Goal: Transaction & Acquisition: Book appointment/travel/reservation

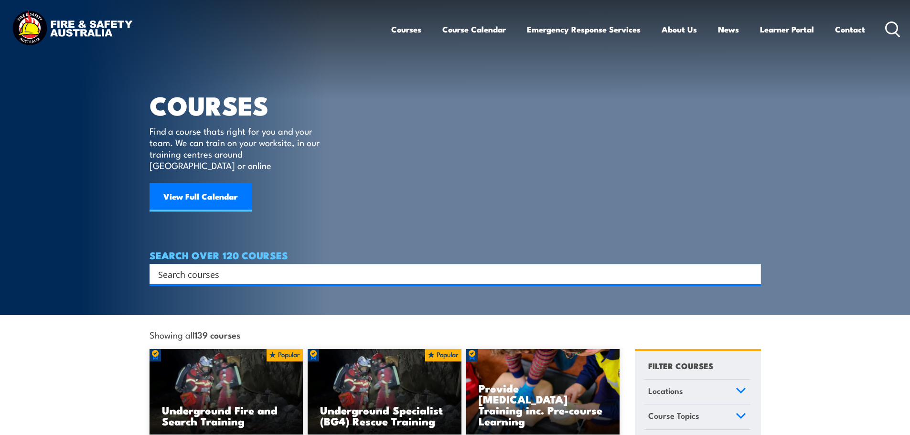
scroll to position [48, 0]
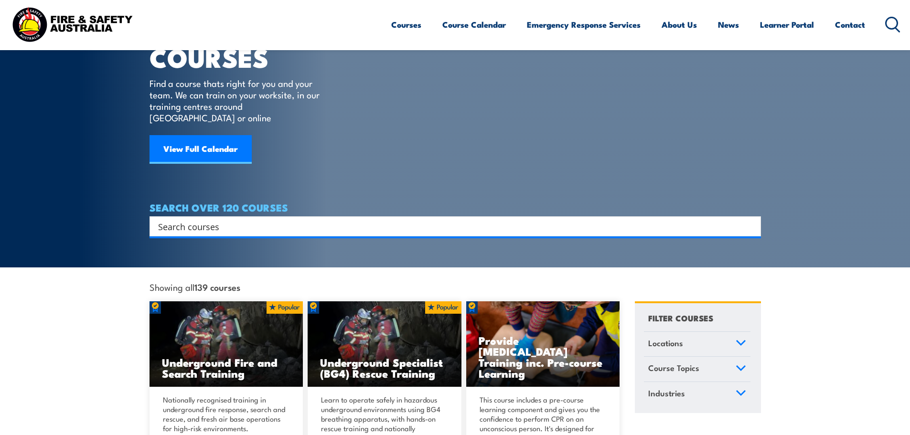
click at [173, 219] on input "Search input" at bounding box center [449, 226] width 582 height 14
paste input "PUAFER005 & PUAFER008"
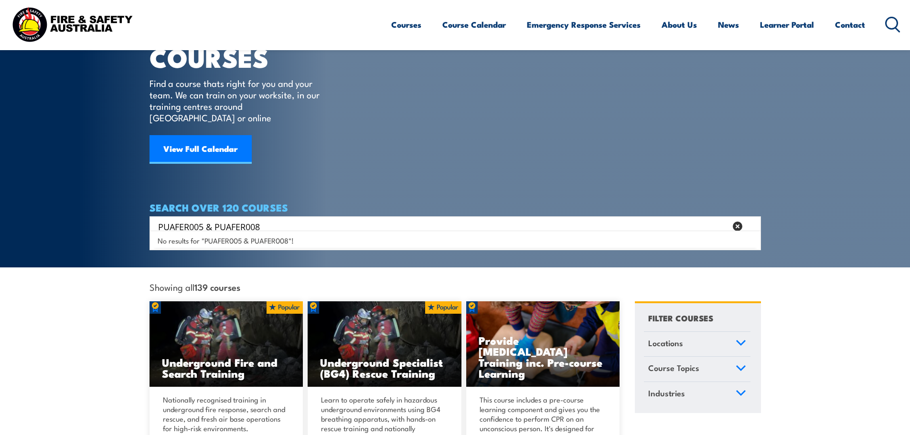
drag, startPoint x: 271, startPoint y: 214, endPoint x: 208, endPoint y: 213, distance: 63.5
click at [208, 219] on input "PUAFER005 & PUAFER008" at bounding box center [442, 226] width 568 height 14
type input "PUAFER005"
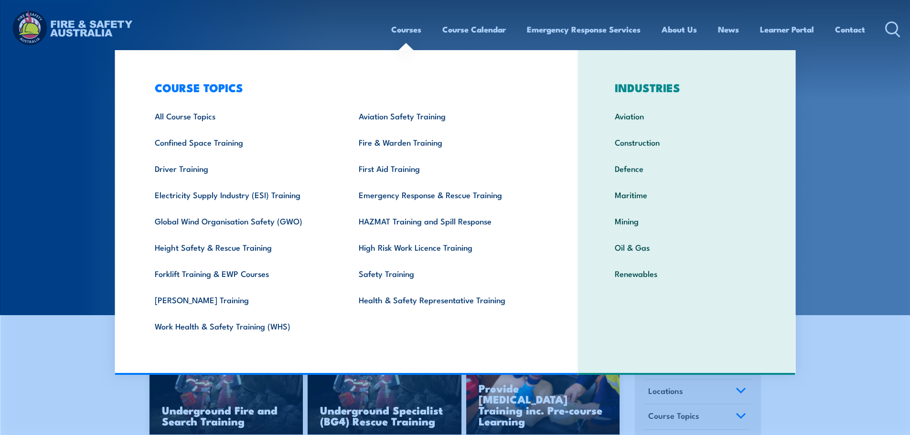
click at [405, 32] on link "Courses" at bounding box center [406, 29] width 30 height 25
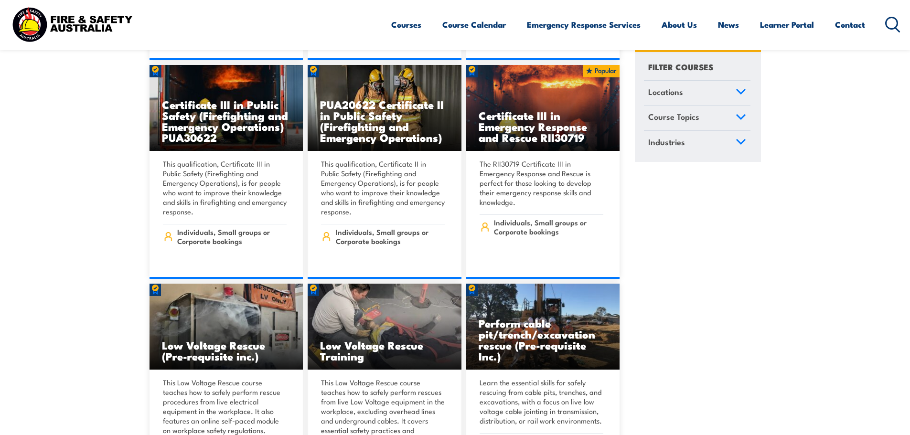
scroll to position [2245, 0]
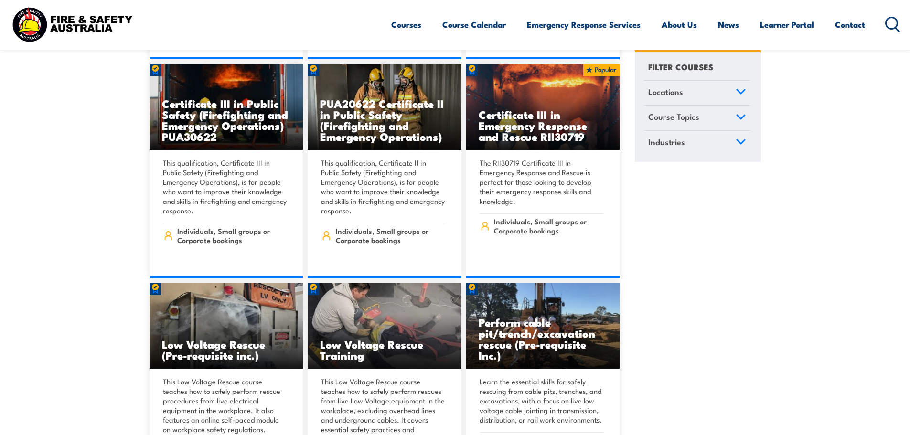
click at [743, 112] on link "Course Topics" at bounding box center [697, 118] width 107 height 25
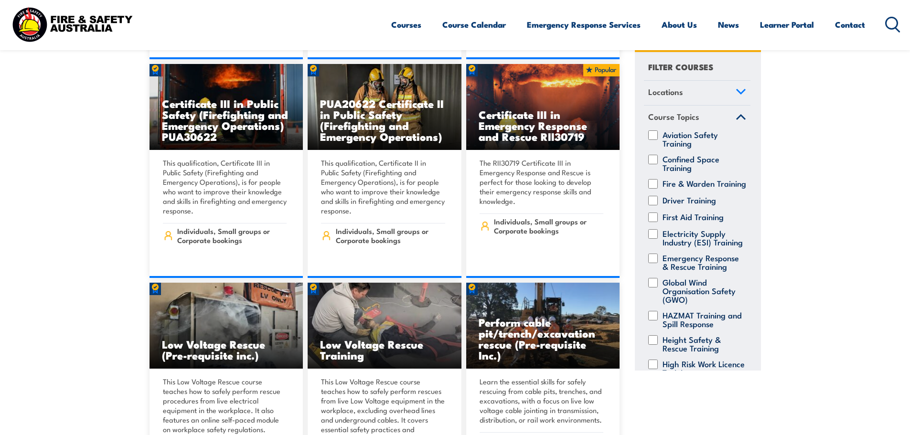
scroll to position [192, 0]
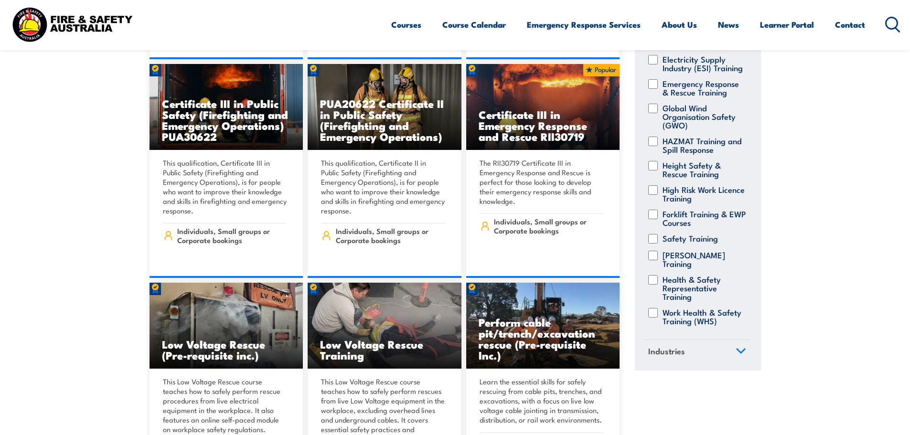
click at [656, 275] on input "Health & Safety Representative Training" at bounding box center [653, 280] width 10 height 10
checkbox input "true"
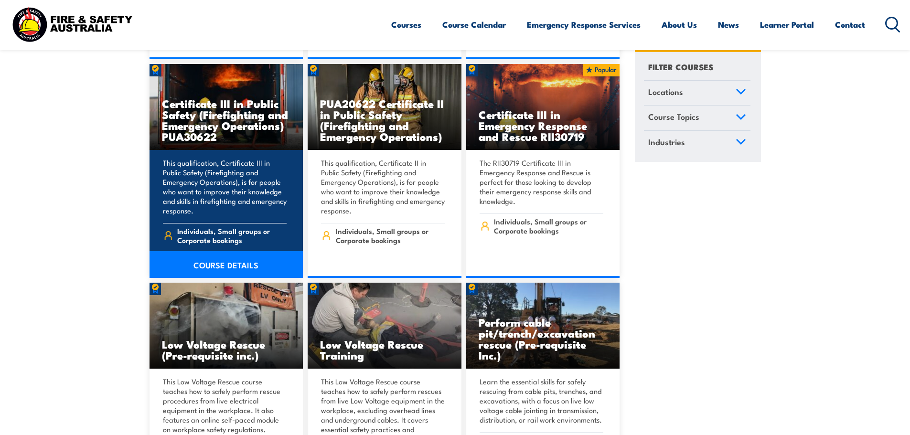
scroll to position [2245, 0]
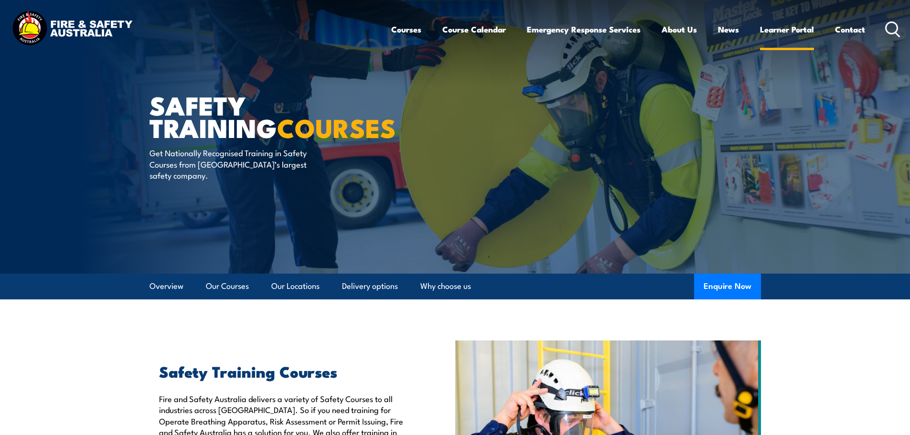
click at [807, 30] on link "Learner Portal" at bounding box center [787, 29] width 54 height 25
click at [476, 28] on link "Course Calendar" at bounding box center [474, 29] width 64 height 25
click at [471, 27] on link "Course Calendar" at bounding box center [474, 29] width 64 height 25
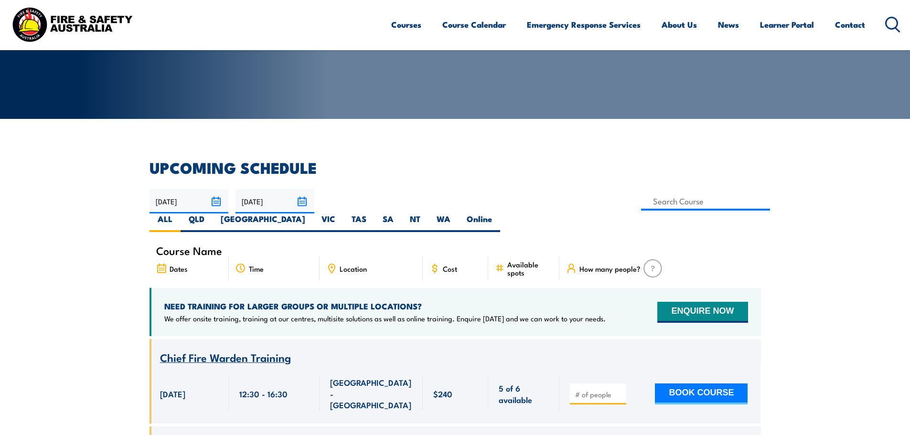
scroll to position [143, 0]
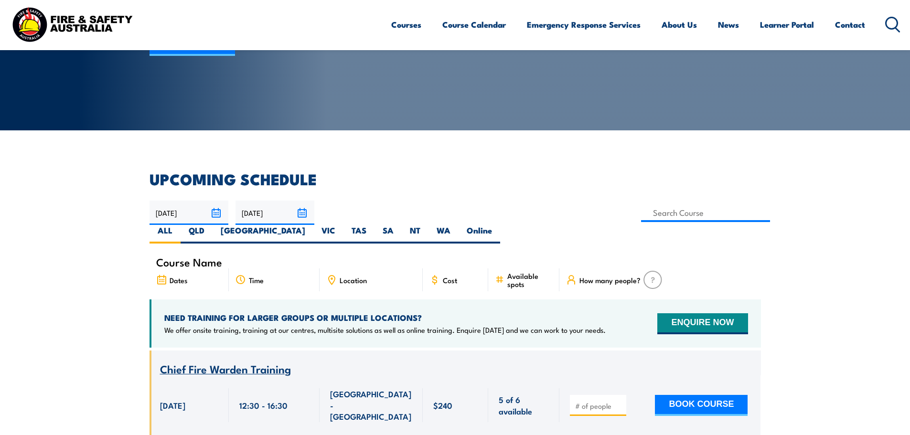
click at [357, 276] on span "Location" at bounding box center [353, 280] width 27 height 8
click at [402, 225] on label "SA" at bounding box center [387, 234] width 27 height 19
click at [400, 225] on input "SA" at bounding box center [397, 228] width 6 height 6
radio input "true"
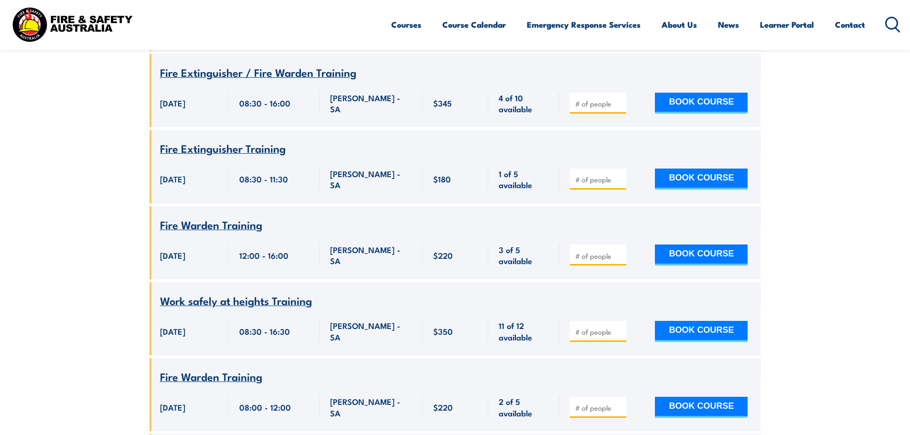
scroll to position [3229, 0]
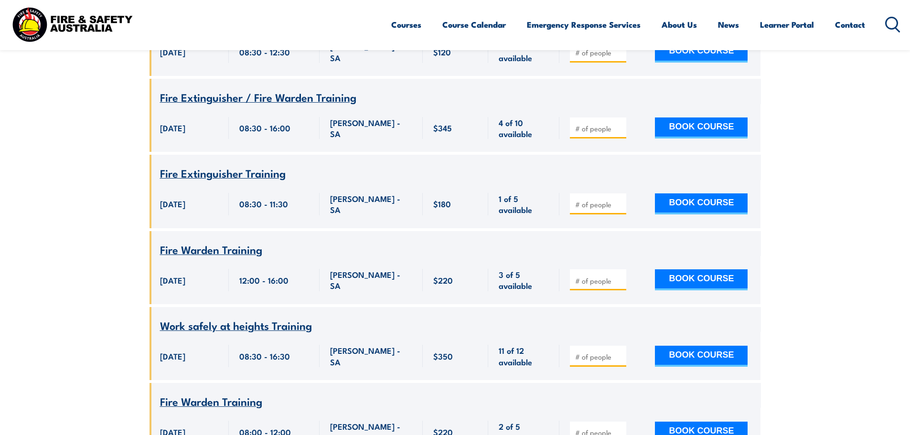
type input "1"
click at [619, 133] on input "1" at bounding box center [599, 129] width 48 height 10
click at [714, 139] on button "BOOK COURSE" at bounding box center [701, 128] width 93 height 21
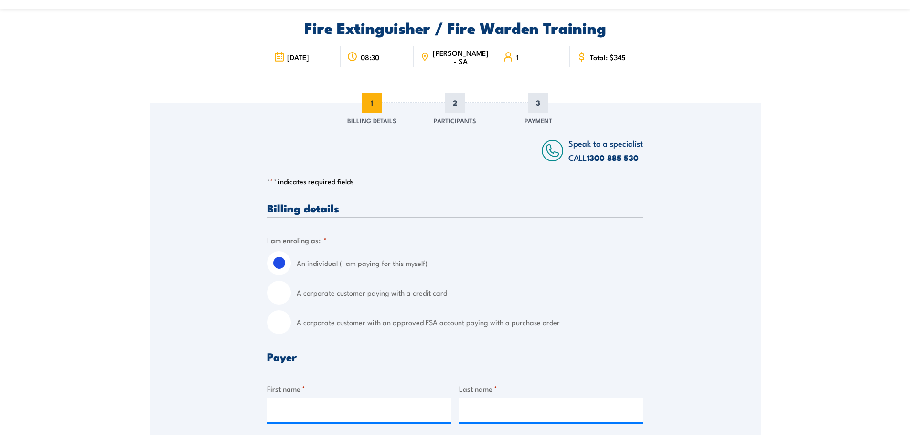
scroll to position [96, 0]
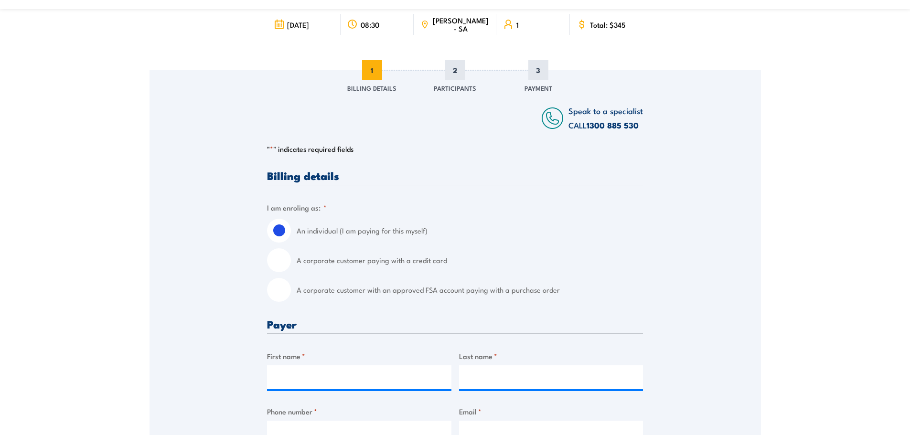
click at [282, 263] on input "A corporate customer paying with a credit card" at bounding box center [279, 260] width 24 height 24
radio input "true"
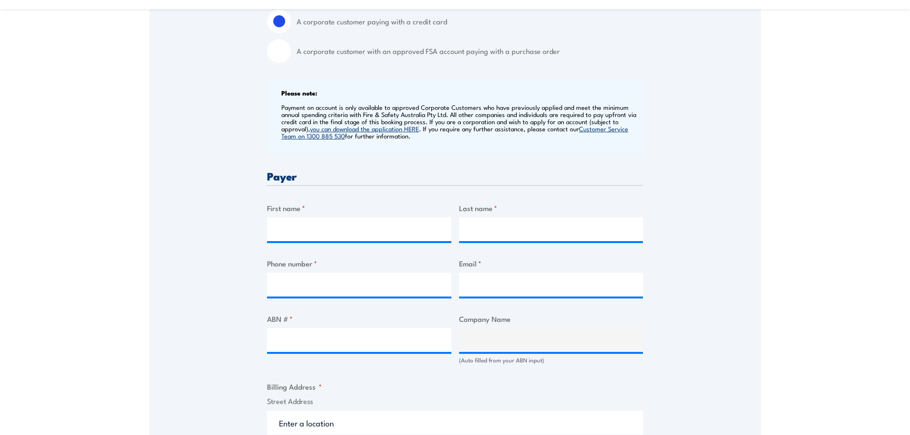
scroll to position [382, 0]
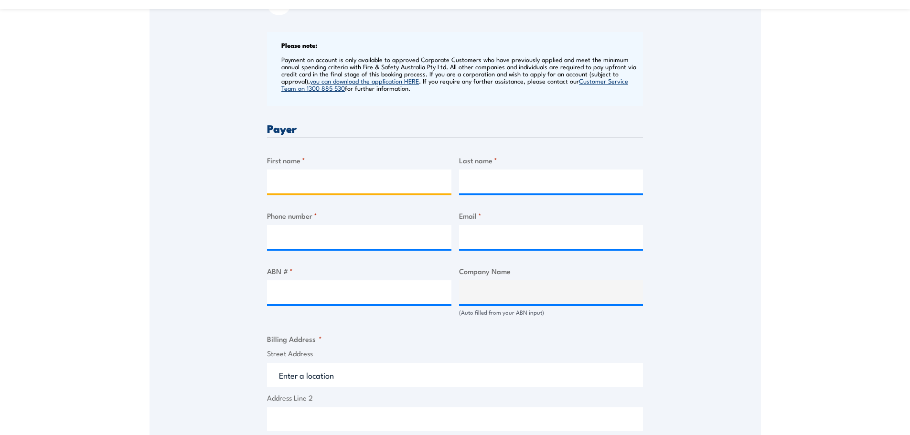
click at [295, 178] on input "First name *" at bounding box center [359, 182] width 184 height 24
type input "[PERSON_NAME]"
type input "Viney"
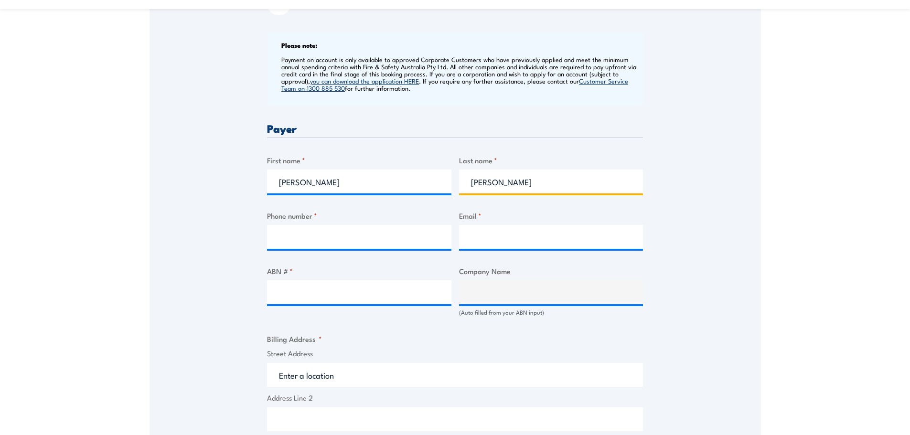
type input "0438411875"
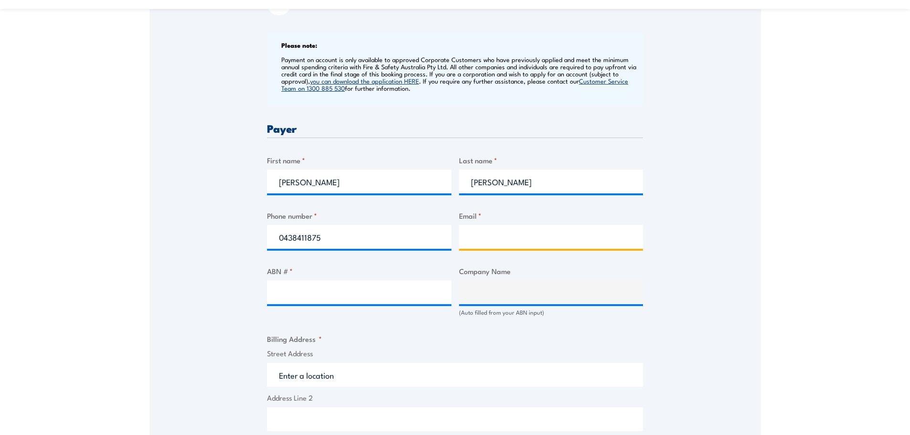
type input "laura.viney@resonate-consultants.com"
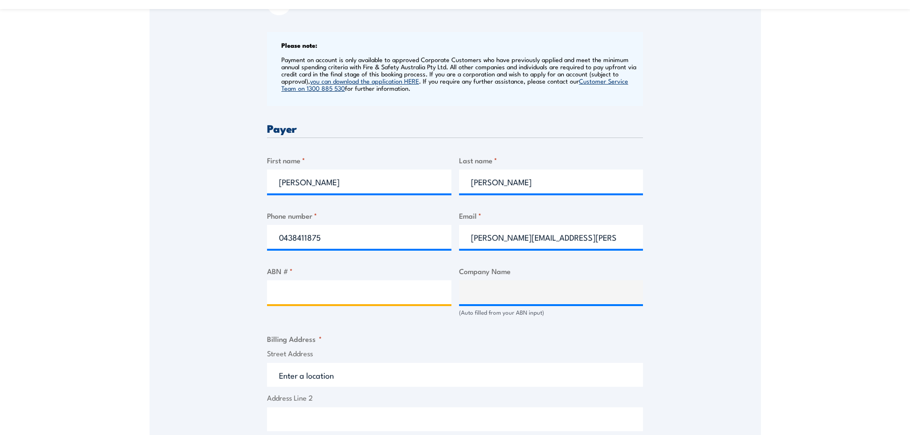
click at [353, 294] on input "ABN # *" at bounding box center [359, 292] width 184 height 24
paste input "86 152 097 955"
type input "86 152 097 955"
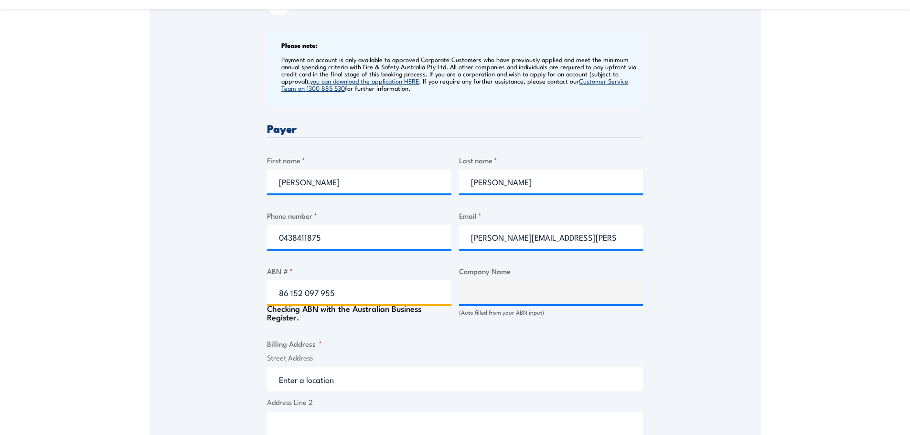
type input "Resonate Consultants Pty Ltd"
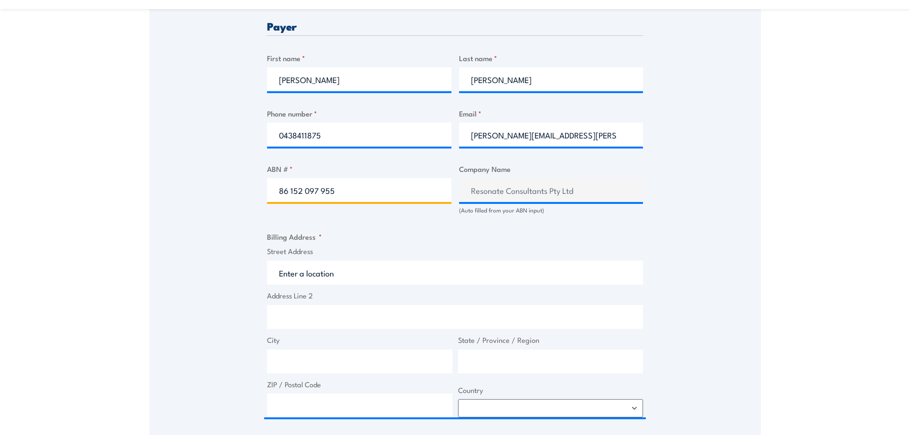
scroll to position [525, 0]
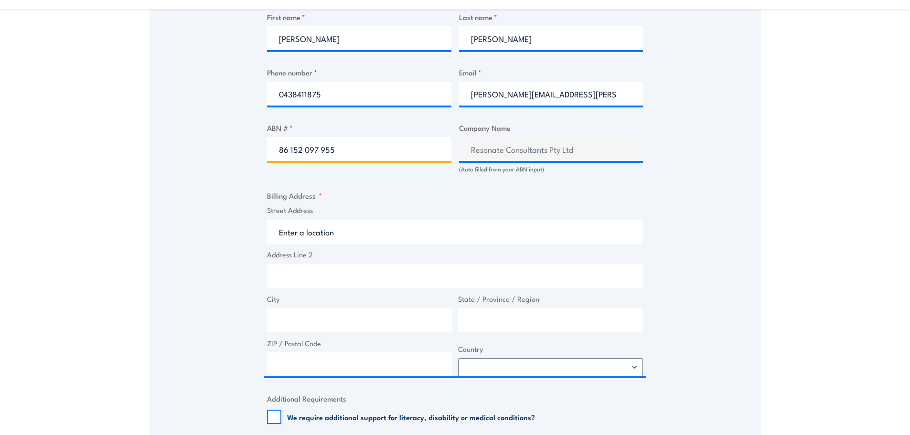
type input "86 152 097 955"
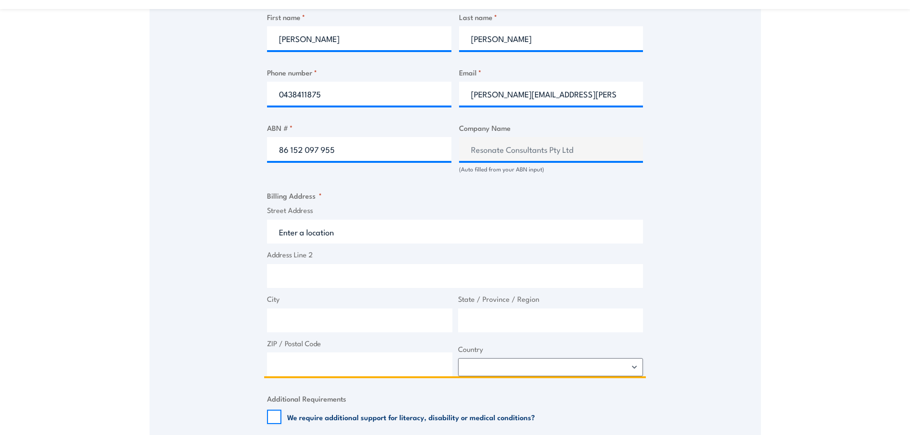
click at [356, 235] on input "Street Address" at bounding box center [455, 232] width 376 height 24
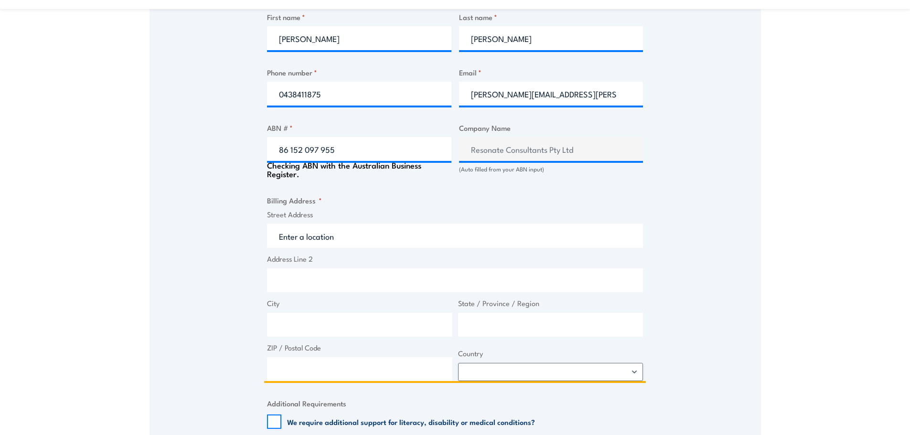
click at [356, 235] on input "Street Address" at bounding box center [455, 236] width 376 height 24
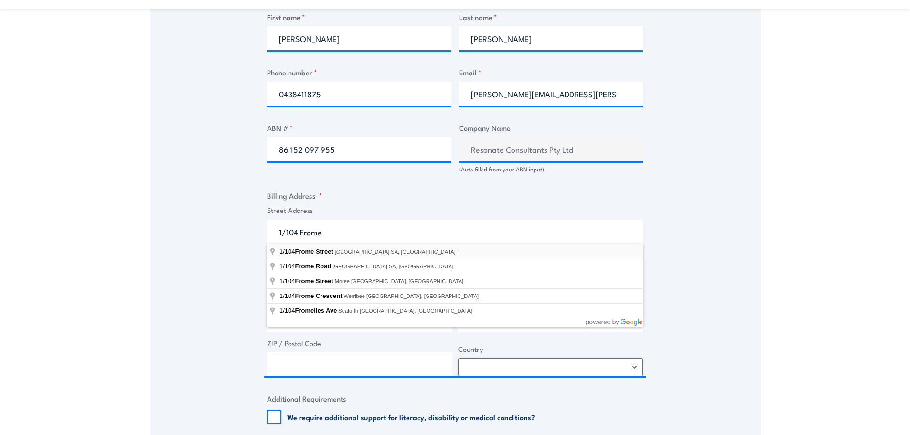
type input "1/104 Frome Street, Adelaide SA, Australia"
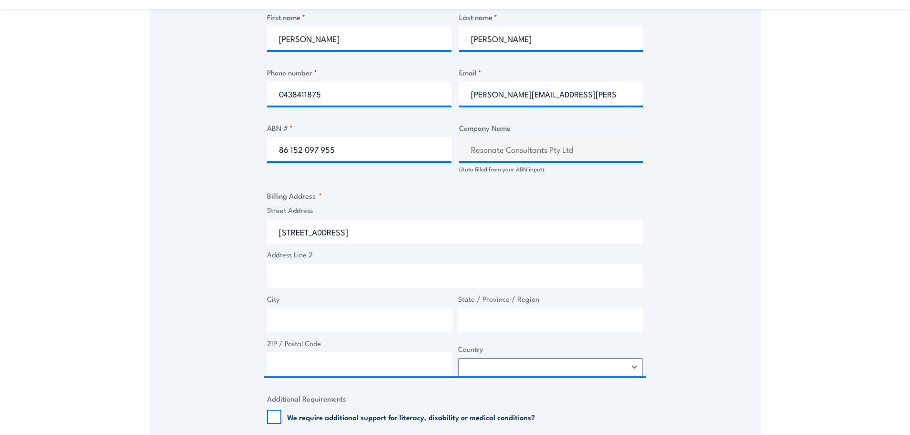
type input "Frome St"
type input "Adelaide"
type input "South Australia"
type input "5000"
select select "Australia"
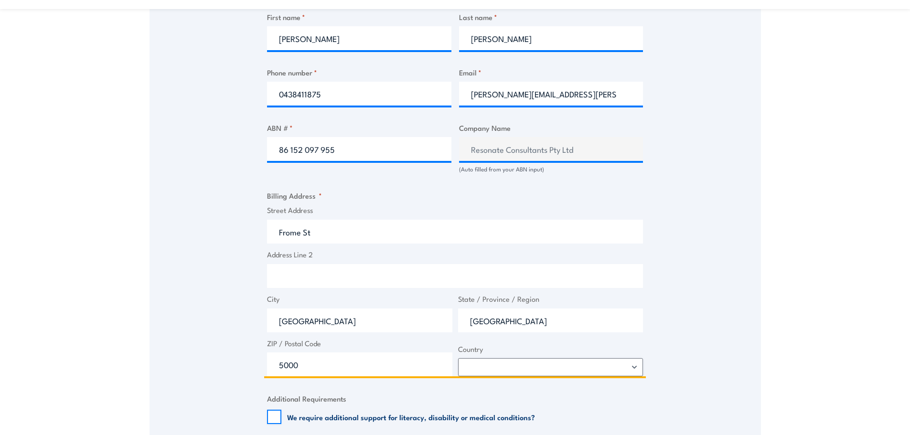
click at [278, 232] on input "Frome St" at bounding box center [455, 232] width 376 height 24
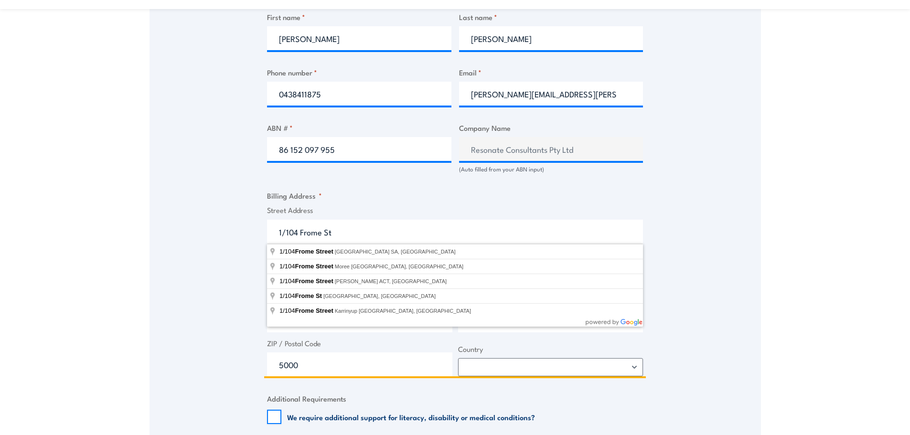
type input "1/104 Frome St"
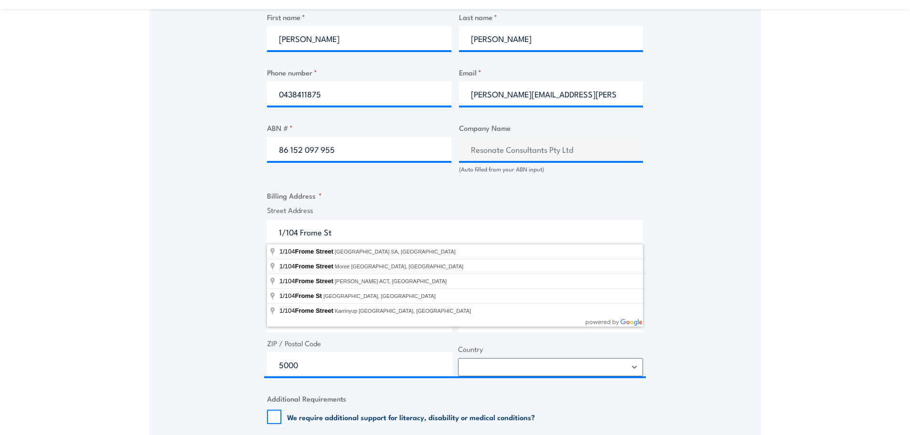
click at [675, 219] on div "Speak to a specialist CALL 1300 885 530 CALL 1300 885 530 " * " indicates requi…" at bounding box center [455, 136] width 611 height 993
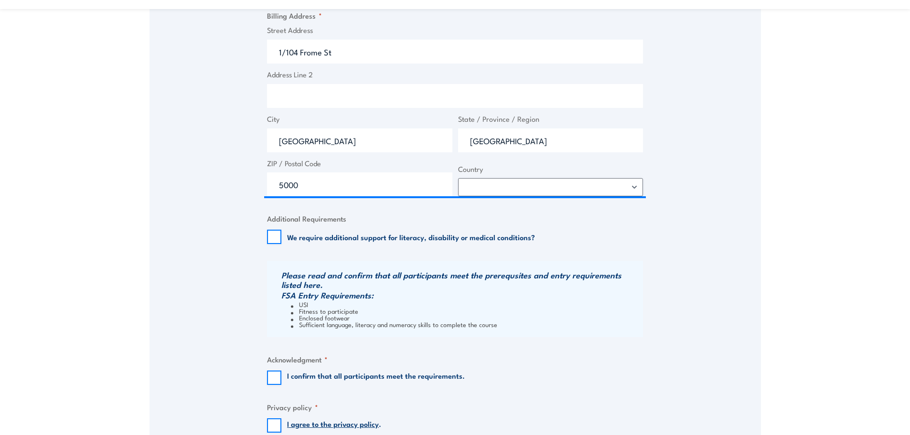
scroll to position [764, 0]
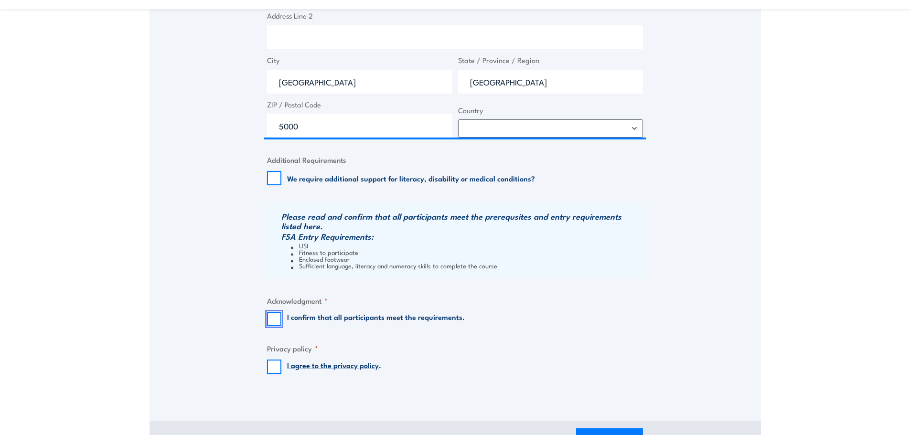
click at [270, 320] on input "I confirm that all participants meet the requirements." at bounding box center [274, 319] width 14 height 14
checkbox input "true"
click at [272, 366] on input "I agree to the privacy policy ." at bounding box center [274, 367] width 14 height 14
checkbox input "true"
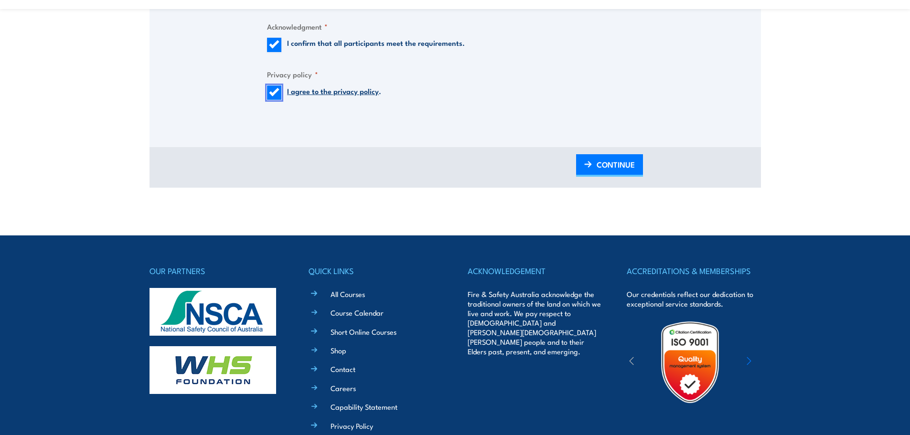
scroll to position [1051, 0]
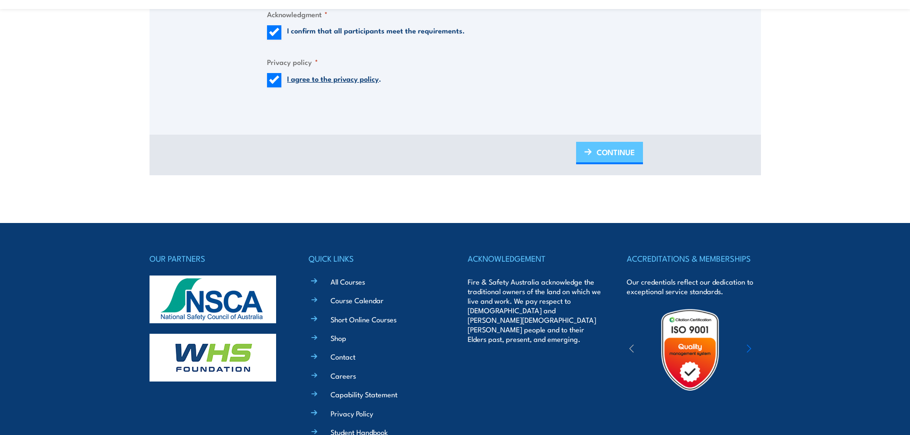
click at [617, 154] on span "CONTINUE" at bounding box center [616, 151] width 38 height 25
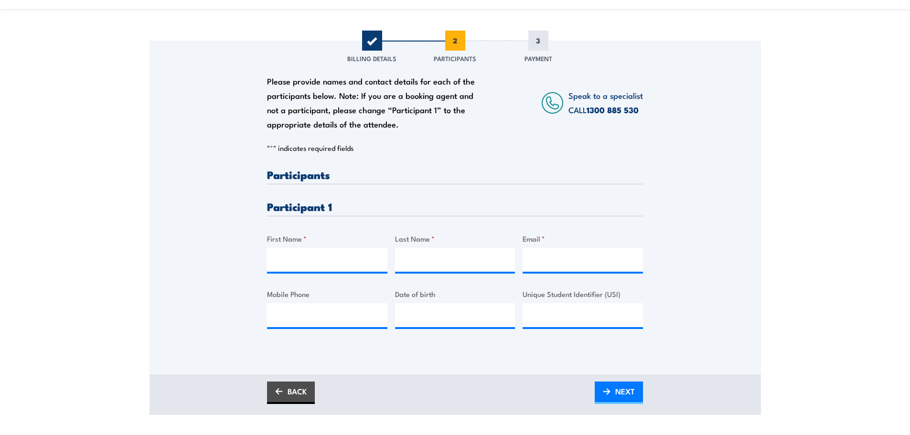
scroll to position [143, 0]
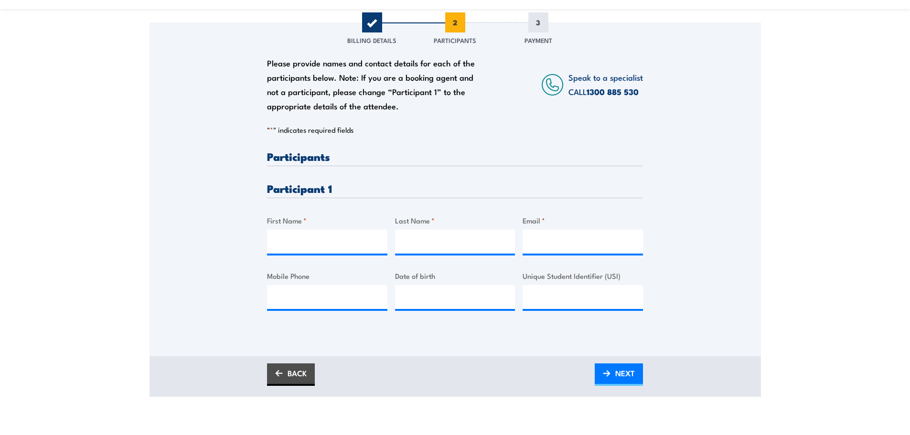
click at [306, 189] on h3 "Participant 1" at bounding box center [455, 188] width 376 height 11
click at [295, 245] on input "First Name *" at bounding box center [327, 242] width 120 height 24
type input "Laura"
type input "Viney"
type input "laura.viney@resonate-consultants.com"
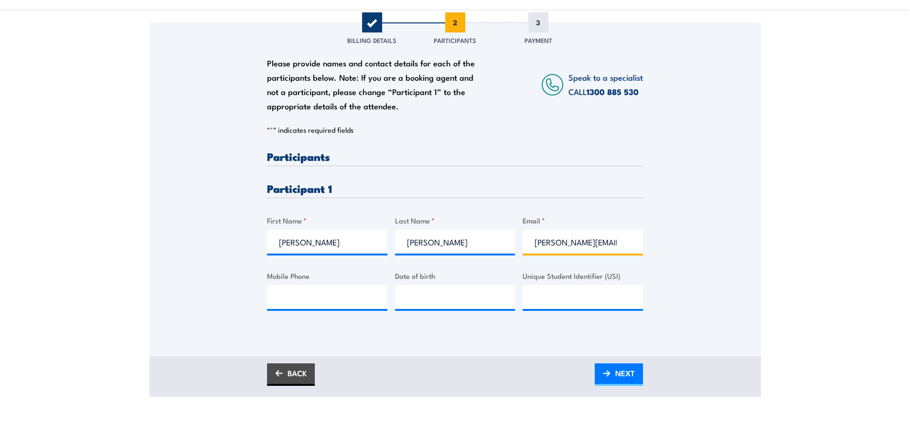
type input "0438411875"
click at [440, 301] on input "__/__/____" at bounding box center [455, 297] width 120 height 24
type input "09/07/1978"
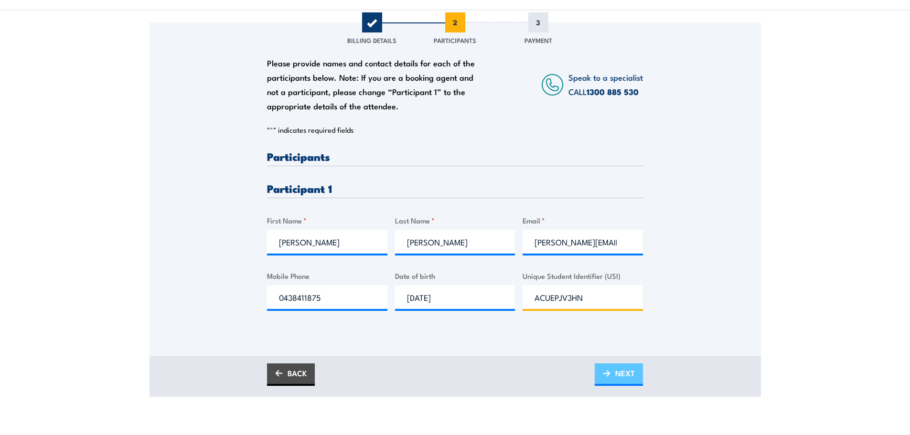
type input "ACUEPJV3HN"
click at [629, 374] on span "NEXT" at bounding box center [625, 373] width 20 height 25
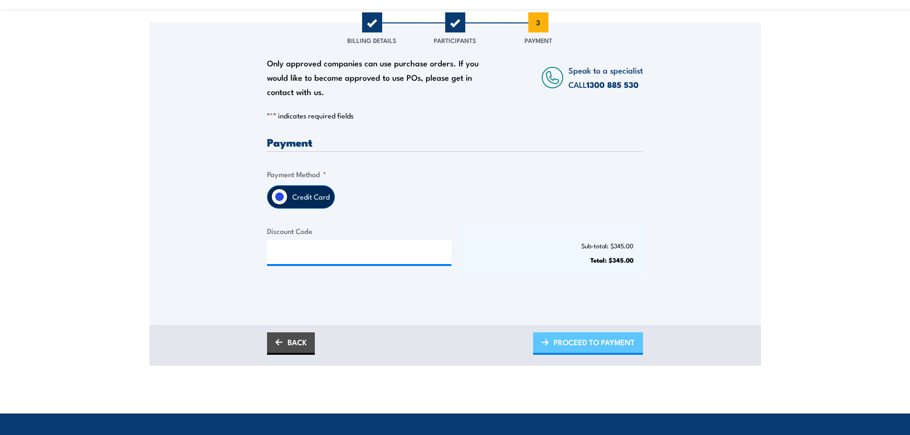
click at [599, 344] on span "PROCEED TO PAYMENT" at bounding box center [594, 342] width 81 height 25
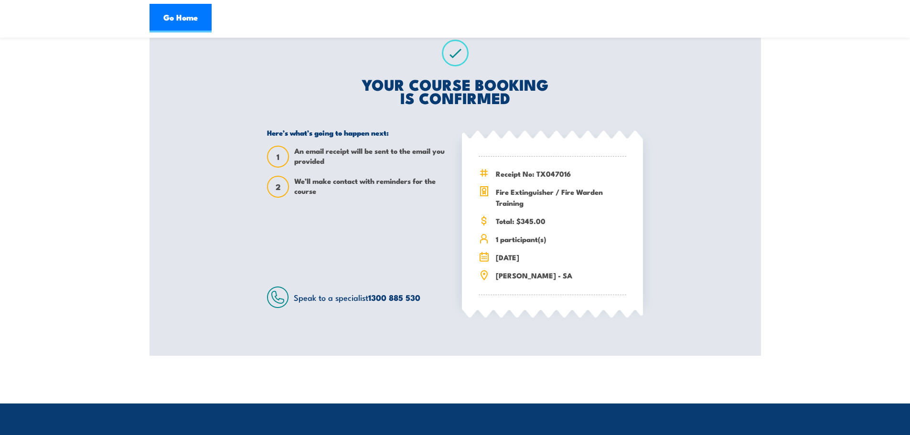
scroll to position [191, 0]
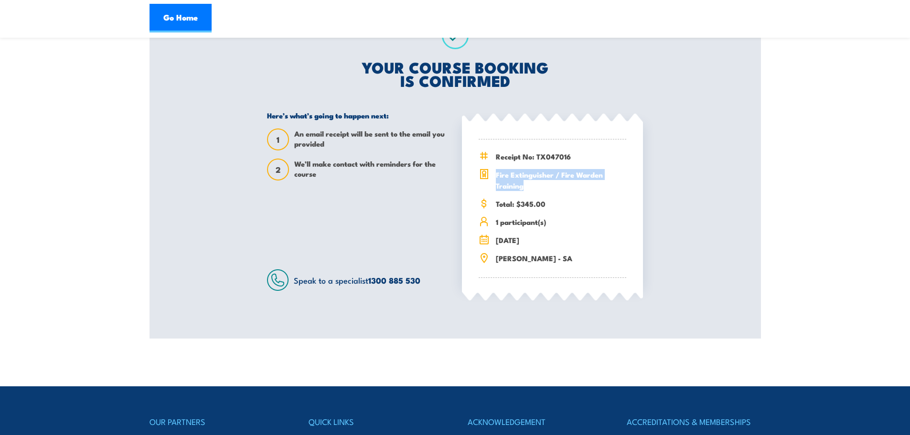
drag, startPoint x: 527, startPoint y: 185, endPoint x: 494, endPoint y: 174, distance: 34.3
click at [494, 174] on div "Fire Extinguisher / Fire Warden Training" at bounding box center [553, 180] width 148 height 22
copy span "Fire Extinguisher / Fire Warden Training"
